Goal: Task Accomplishment & Management: Use online tool/utility

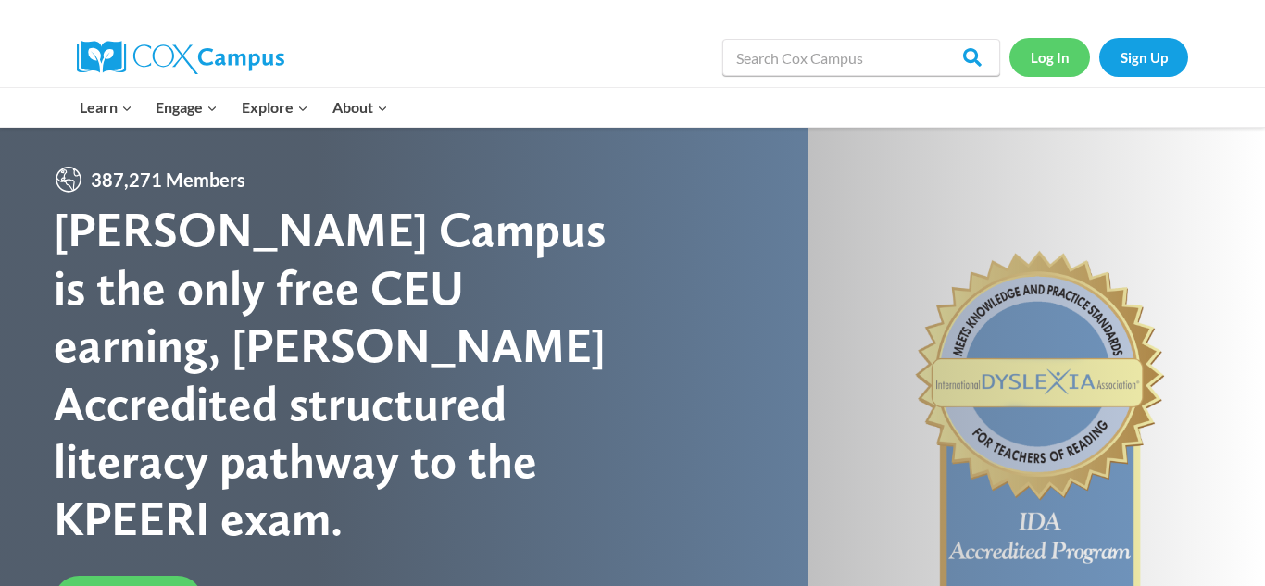
click at [1061, 52] on link "Log In" at bounding box center [1049, 57] width 81 height 38
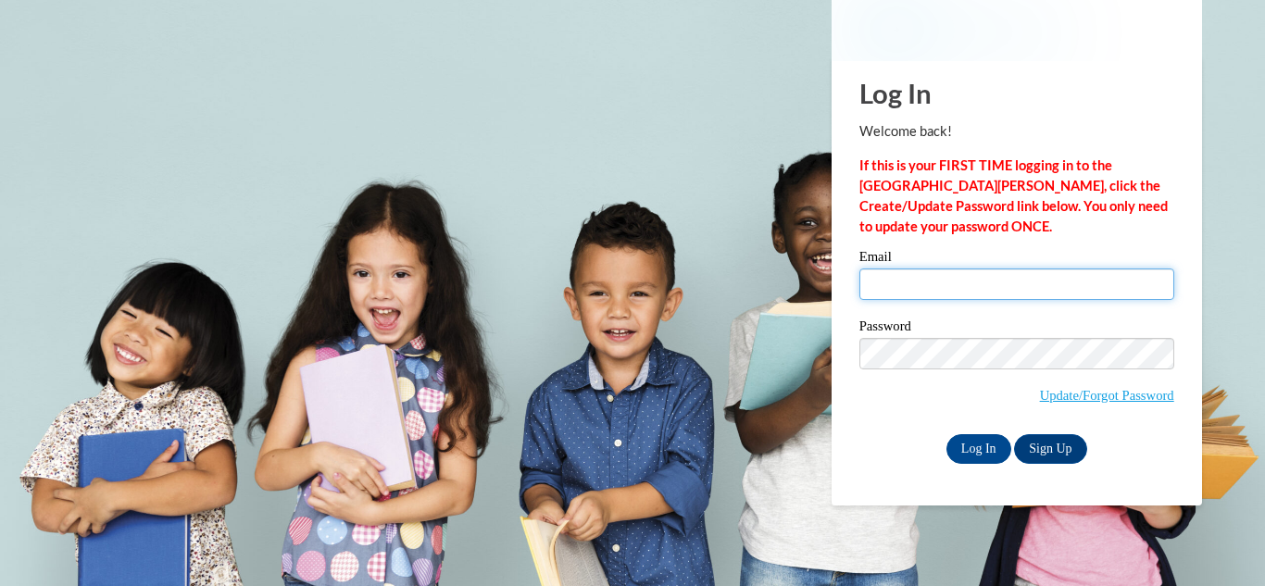
click at [959, 290] on input "Email" at bounding box center [1016, 284] width 315 height 31
type input "carlaconyers86@gmail.com"
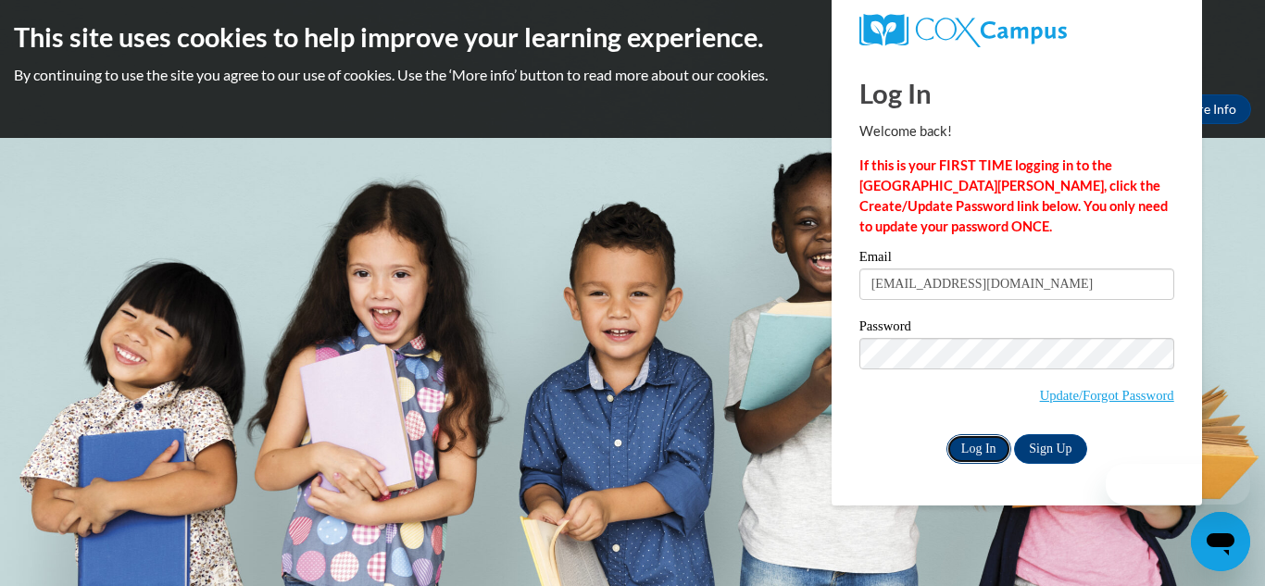
click at [981, 448] on input "Log In" at bounding box center [978, 449] width 65 height 30
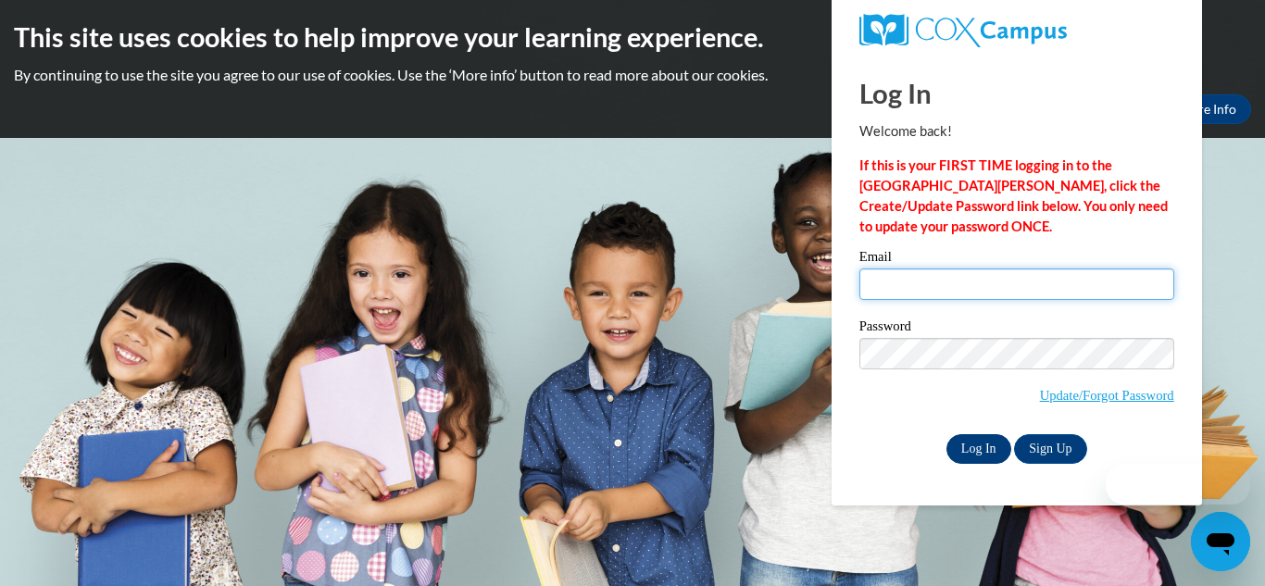
type input "carlaconyers86@gmail.com"
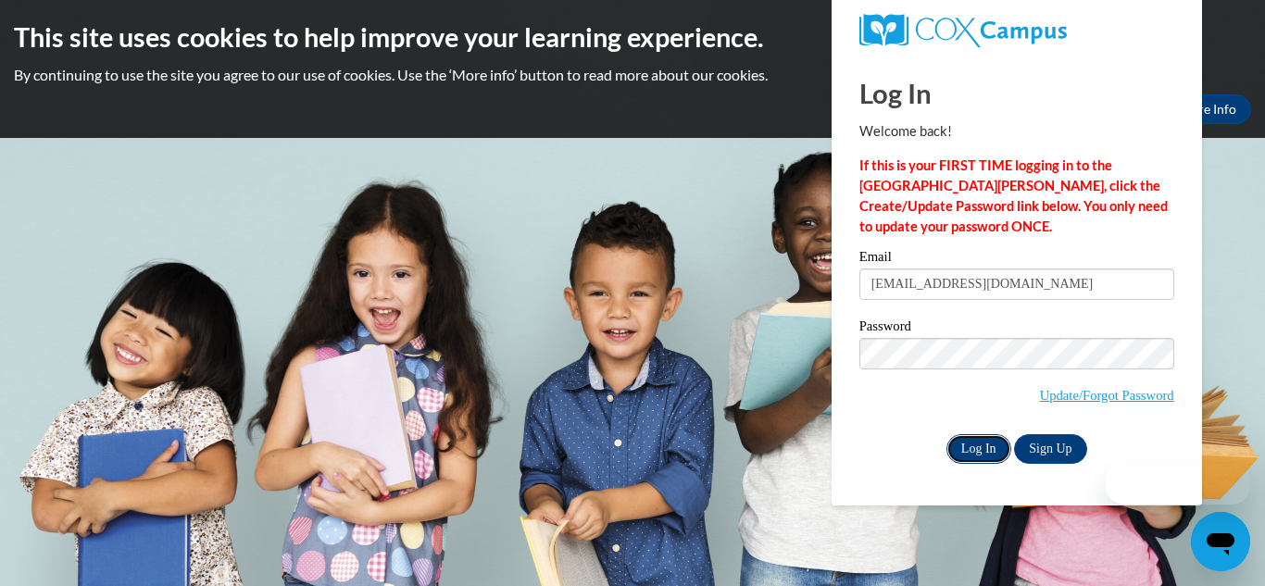
click at [978, 443] on input "Log In" at bounding box center [978, 449] width 65 height 30
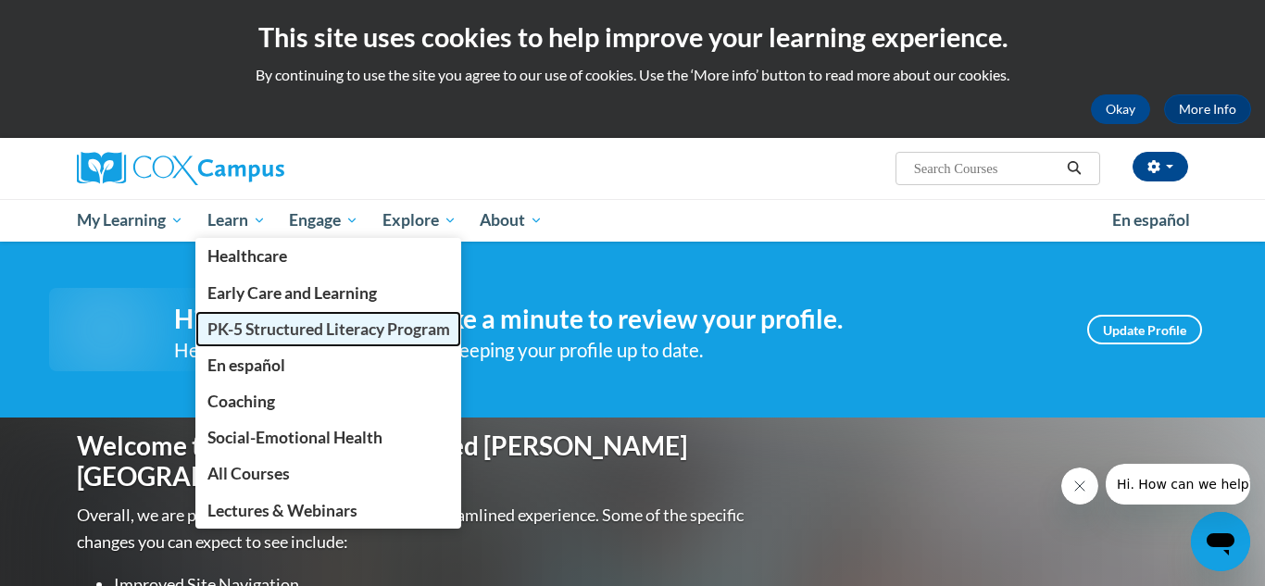
click at [255, 326] on span "PK-5 Structured Literacy Program" at bounding box center [328, 328] width 243 height 19
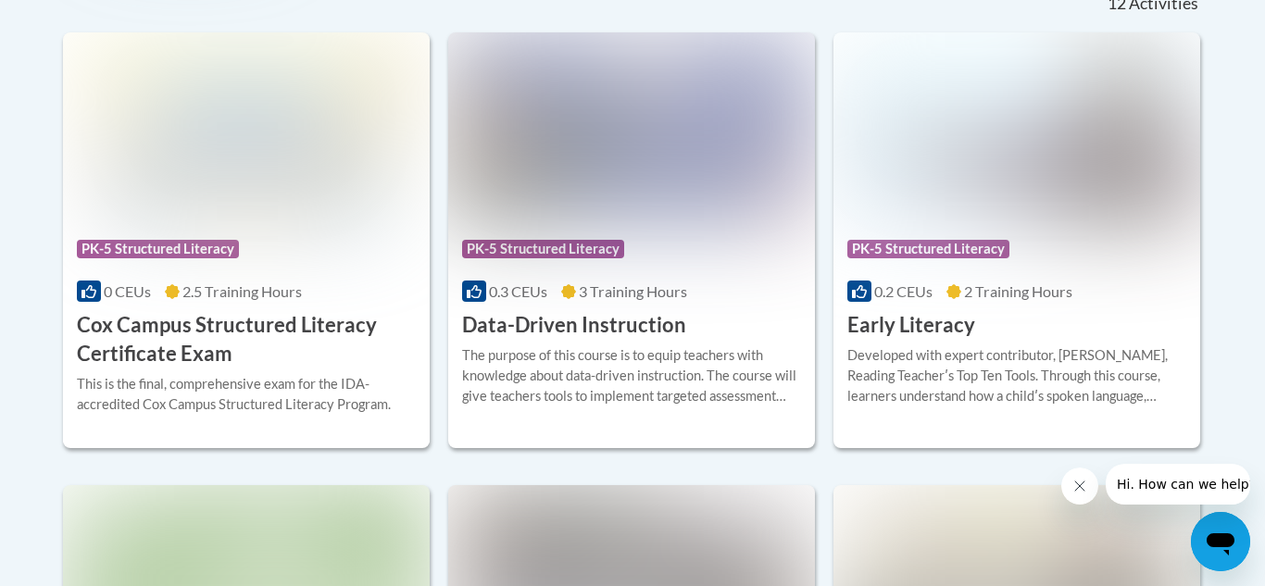
scroll to position [797, 0]
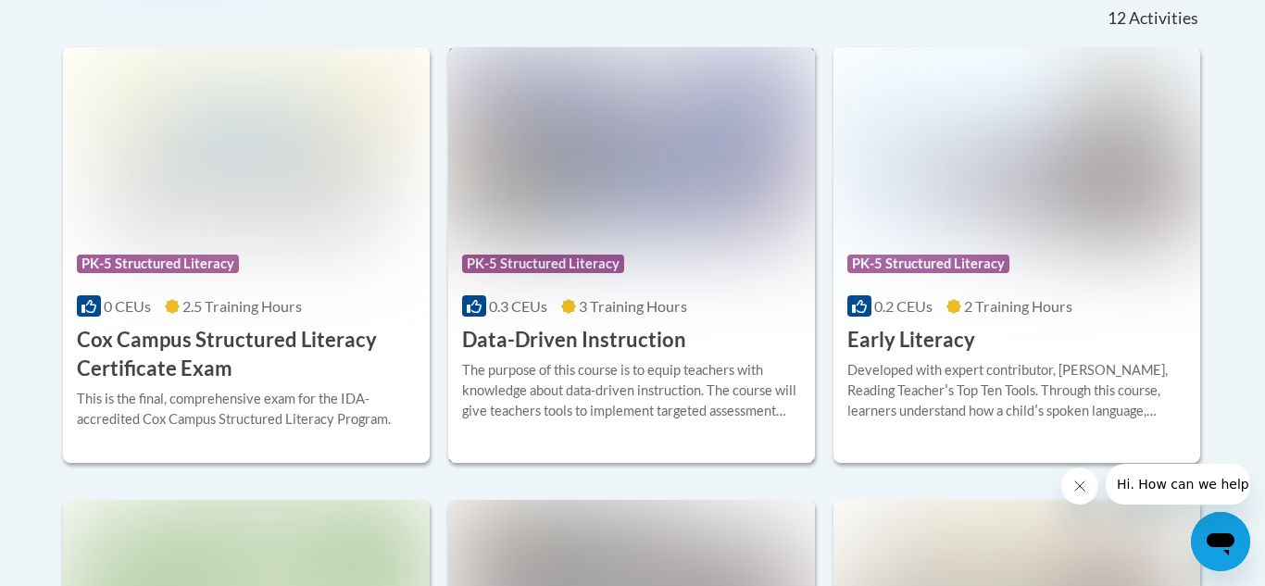
click at [587, 190] on img at bounding box center [631, 141] width 367 height 189
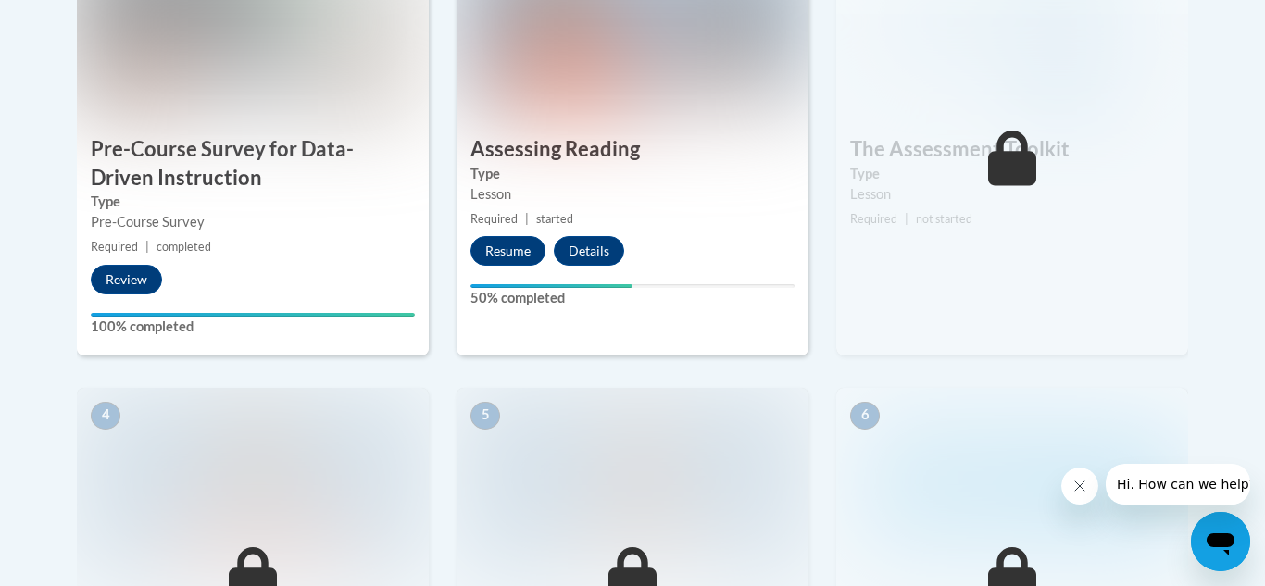
scroll to position [564, 0]
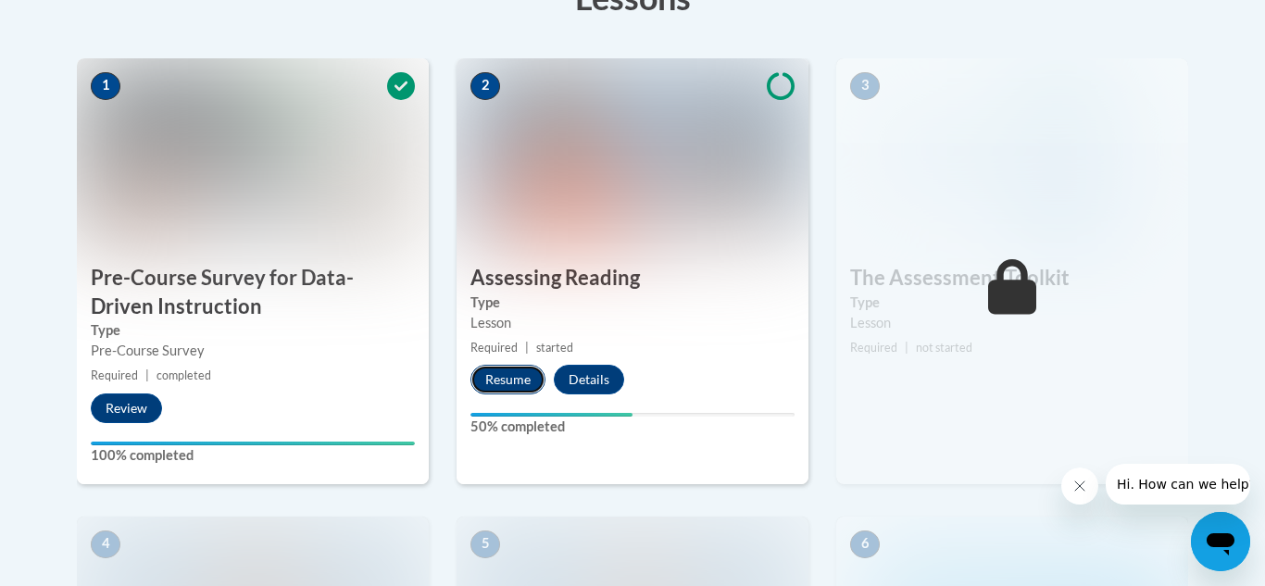
click at [508, 380] on button "Resume" at bounding box center [507, 380] width 75 height 30
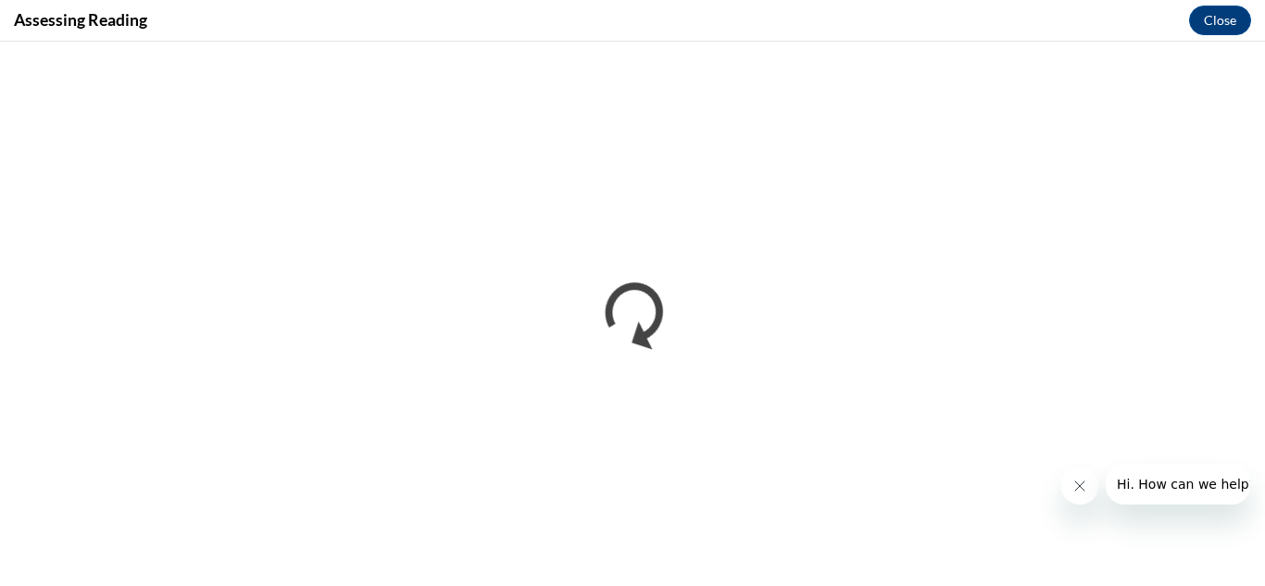
scroll to position [0, 0]
click at [1079, 482] on icon "Close message from company" at bounding box center [1079, 486] width 15 height 15
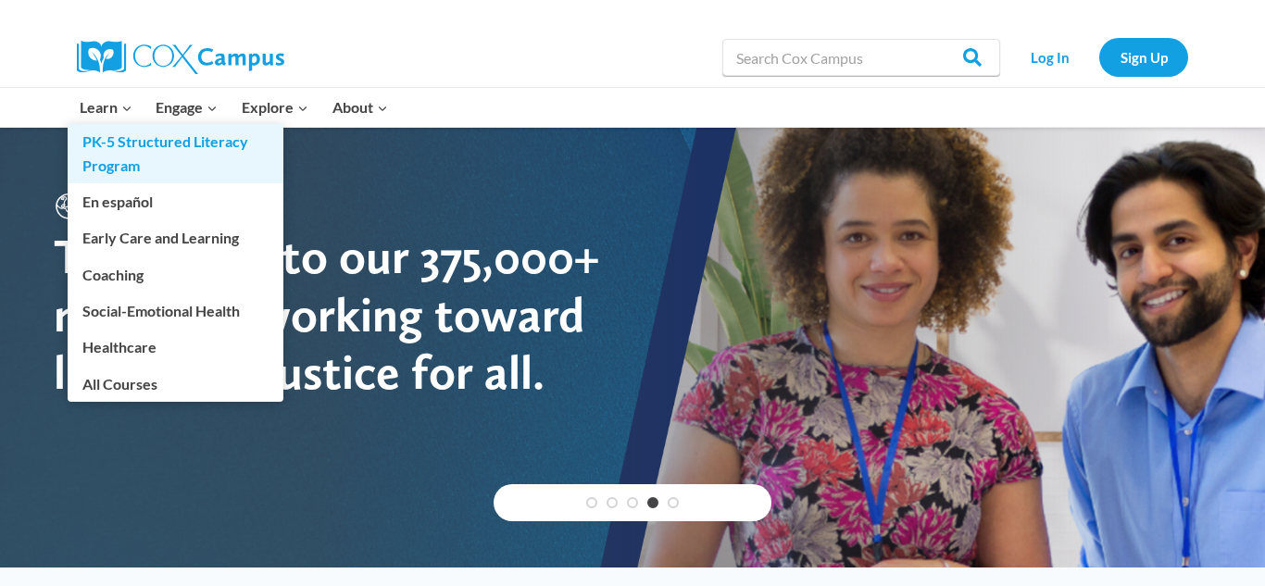
click at [122, 147] on link "PK-5 Structured Literacy Program" at bounding box center [176, 153] width 216 height 59
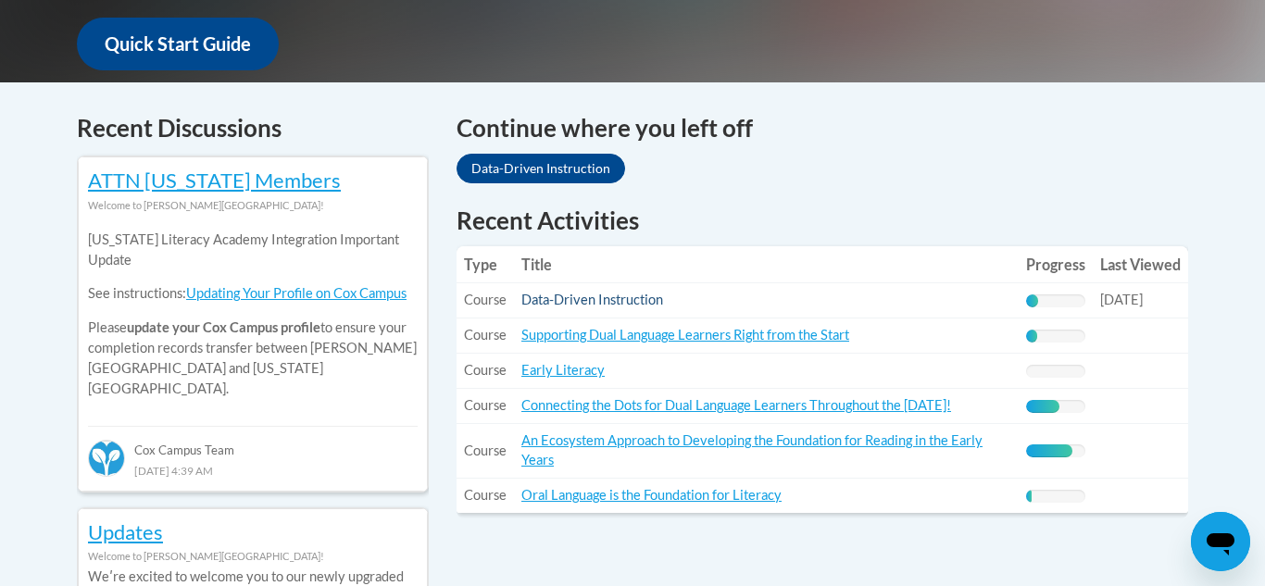
scroll to position [704, 0]
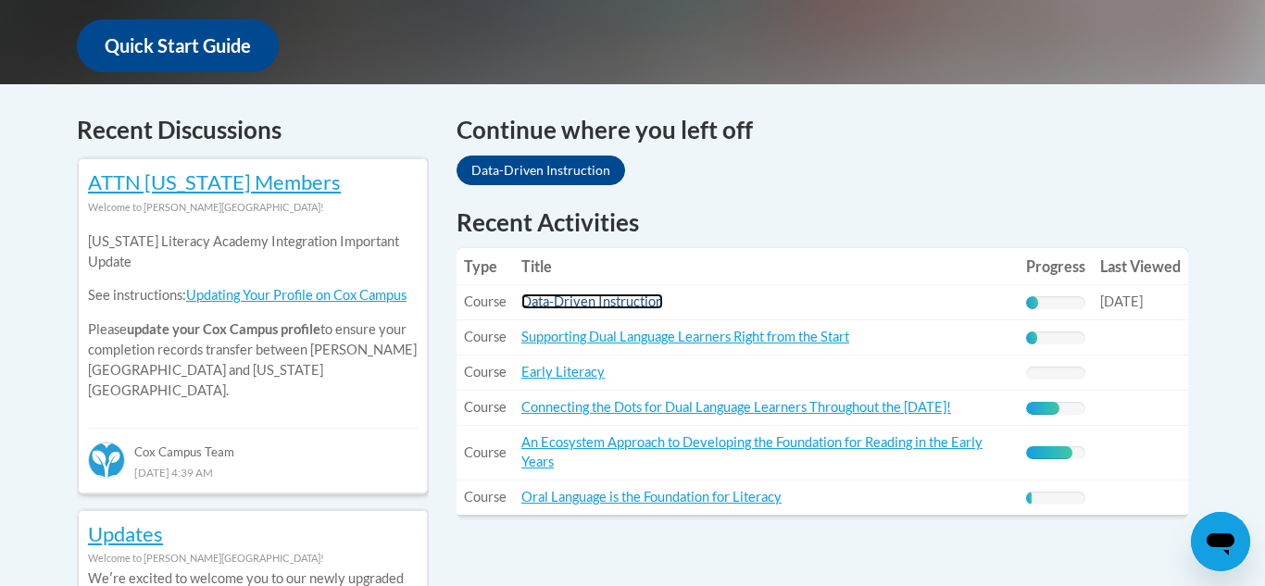
click at [615, 296] on link "Data-Driven Instruction" at bounding box center [592, 302] width 142 height 16
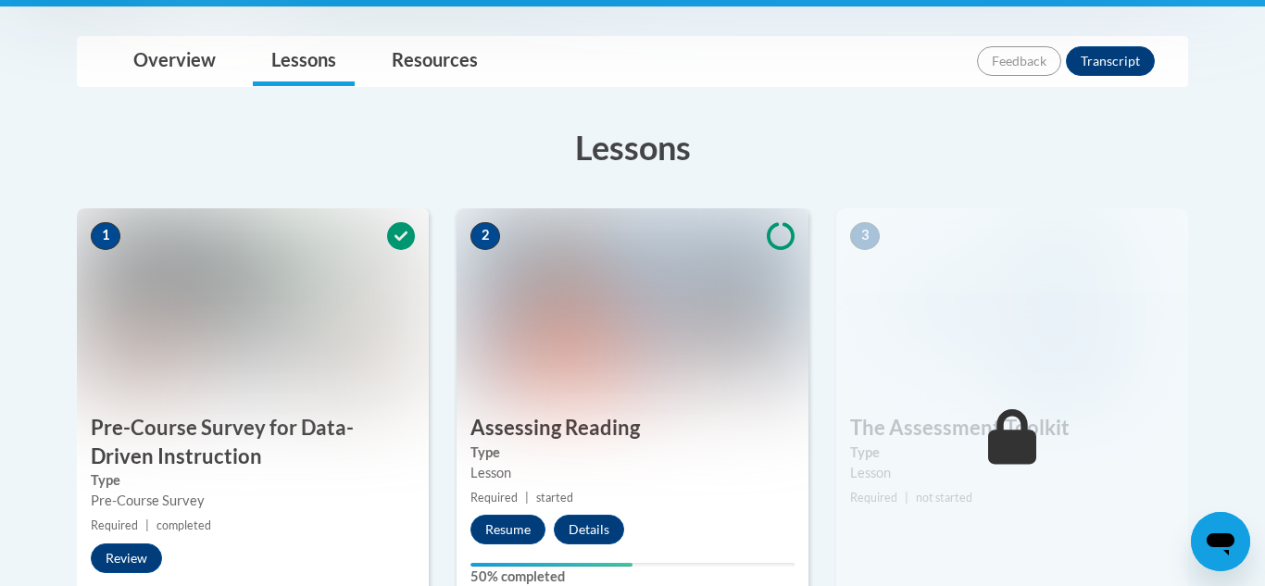
scroll to position [465, 0]
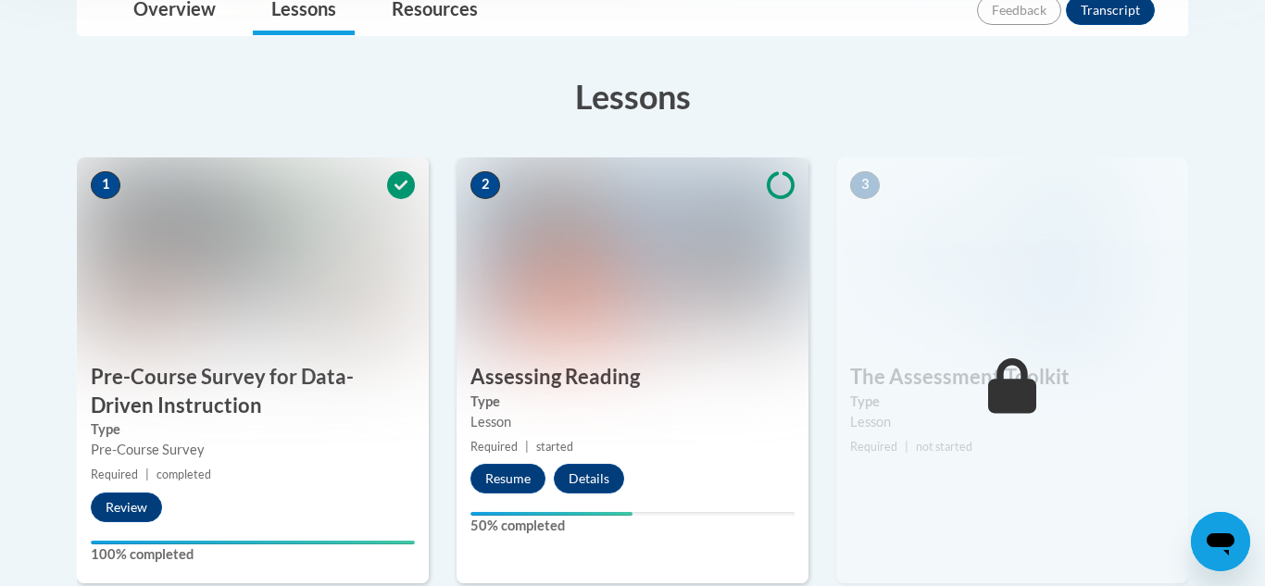
click at [594, 247] on img at bounding box center [632, 249] width 352 height 185
click at [512, 468] on button "Resume" at bounding box center [507, 479] width 75 height 30
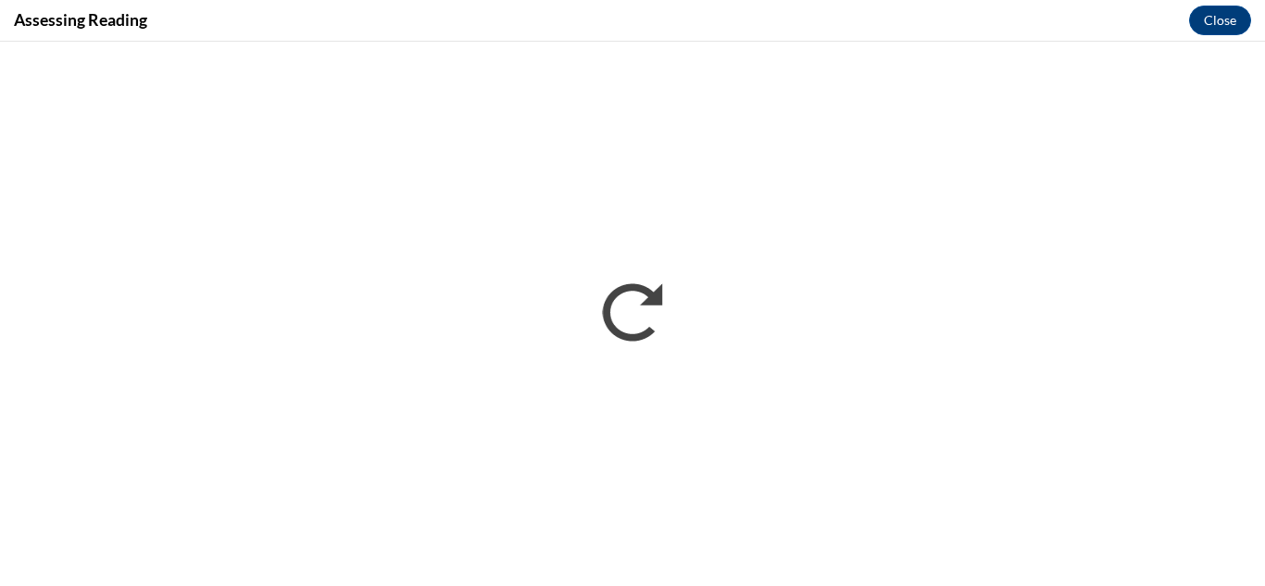
scroll to position [0, 0]
